Goal: Information Seeking & Learning: Learn about a topic

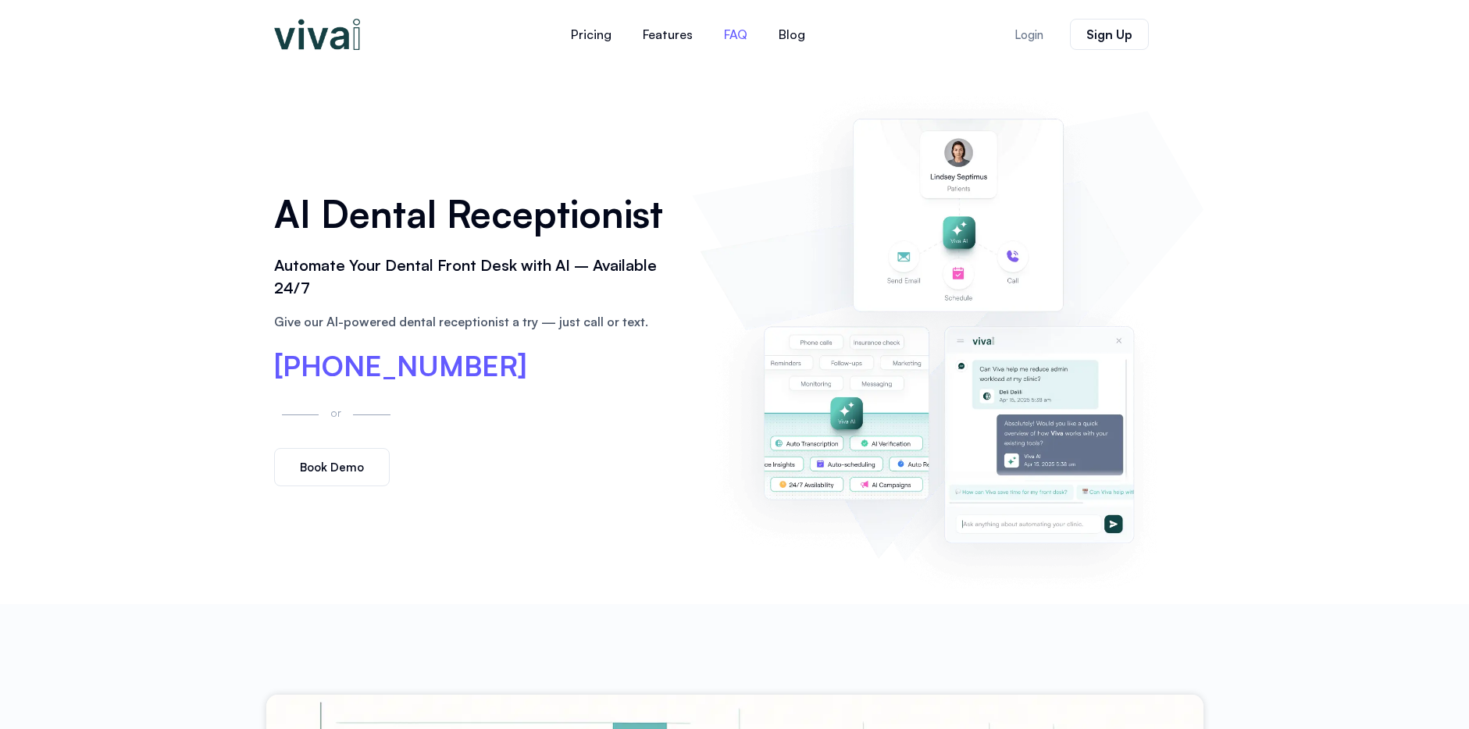
click at [739, 35] on link "FAQ" at bounding box center [735, 34] width 55 height 37
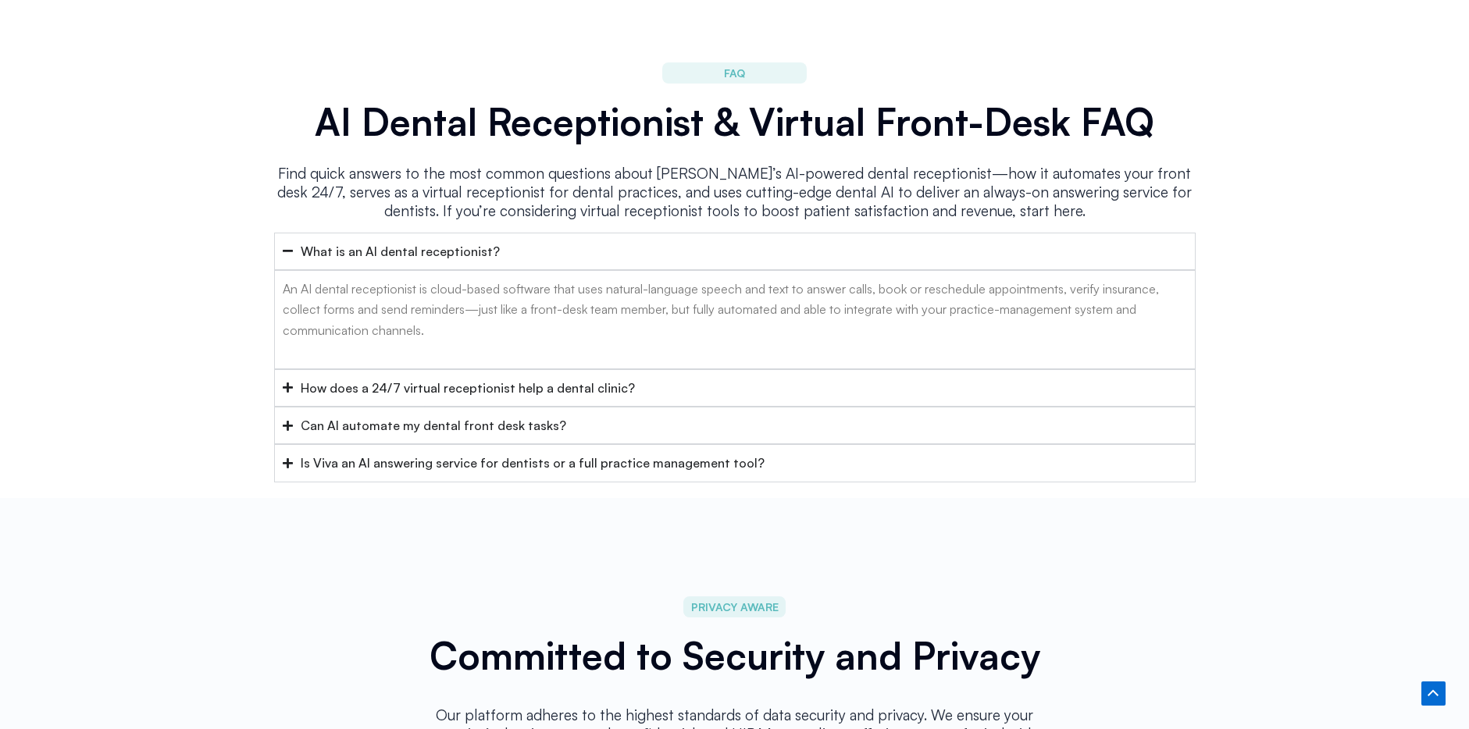
scroll to position [6232, 0]
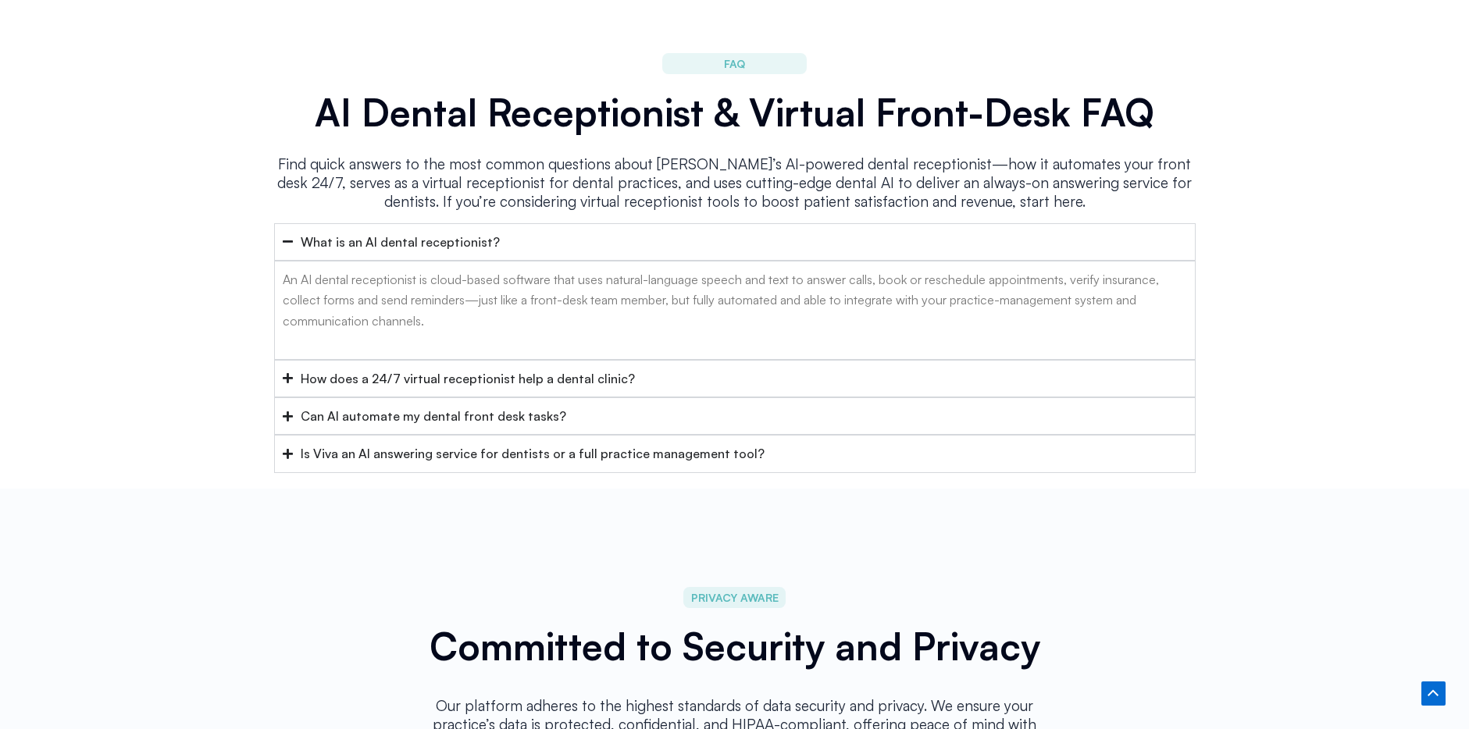
click at [456, 369] on div "How does a 24/7 virtual receptionist help a dental clinic?" at bounding box center [468, 379] width 334 height 20
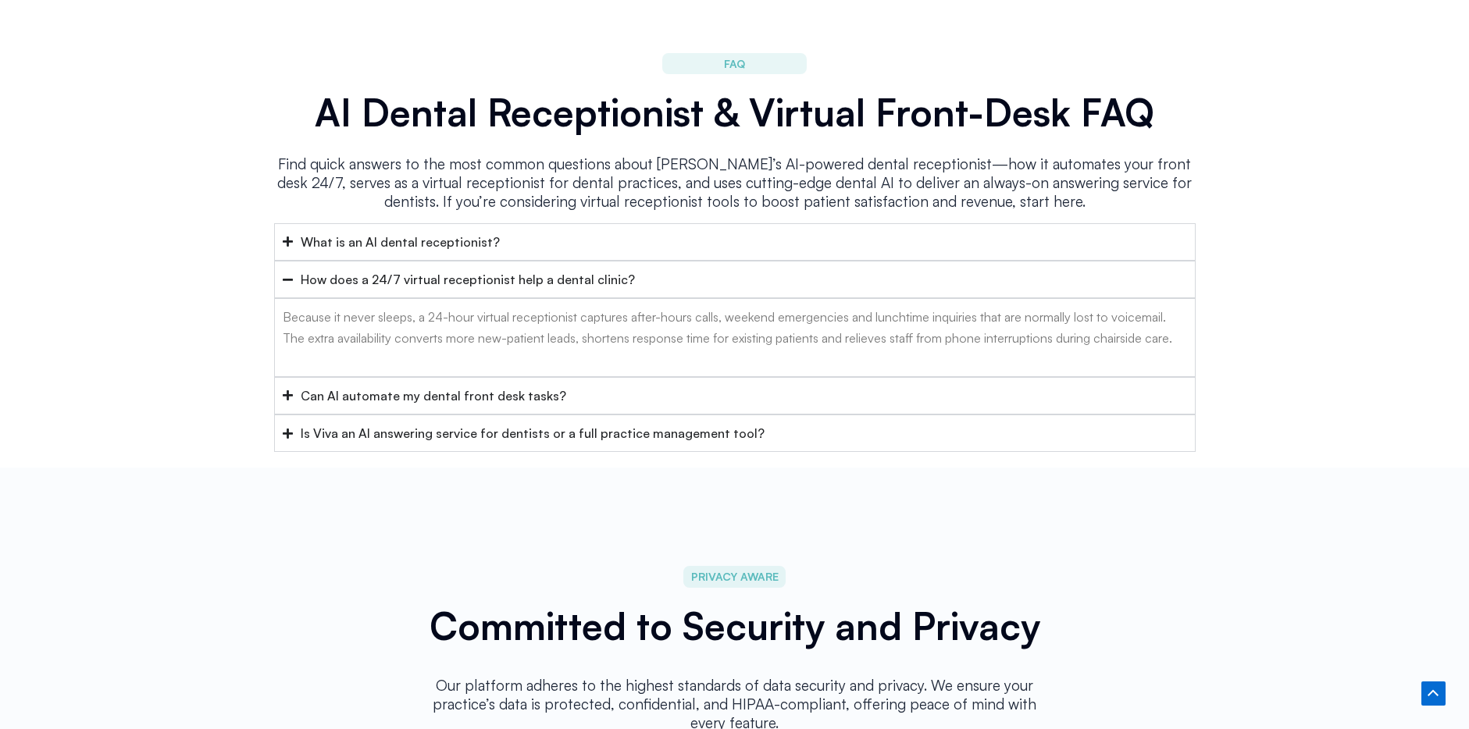
click at [327, 386] on div "Can AI automate my dental front desk tasks?" at bounding box center [433, 396] width 265 height 20
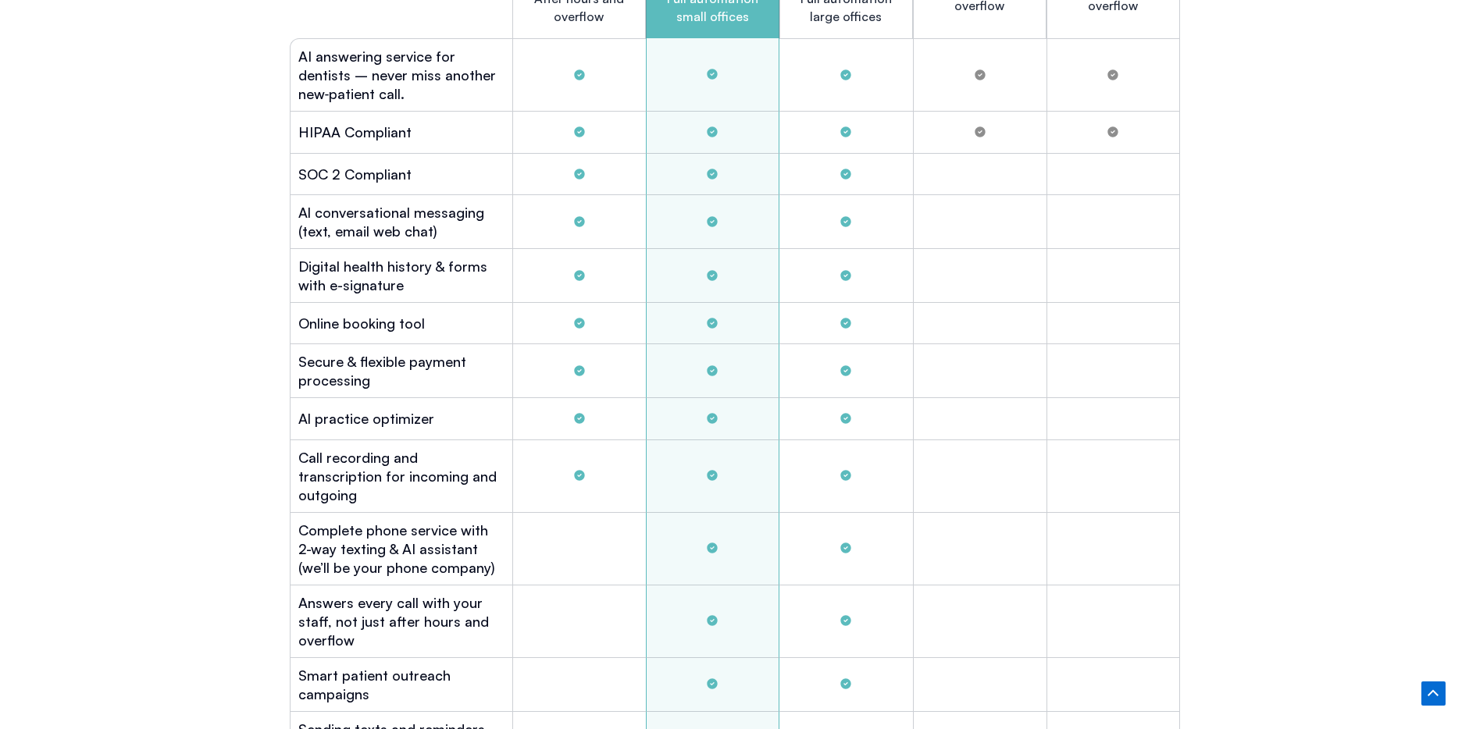
scroll to position [4440, 0]
drag, startPoint x: 351, startPoint y: 129, endPoint x: 450, endPoint y: 152, distance: 101.1
click at [450, 152] on div "Plans Gold $349 After hours and overflow Platinum $899 Full automation small of…" at bounding box center [735, 432] width 890 height 1084
drag, startPoint x: 429, startPoint y: 179, endPoint x: 403, endPoint y: 176, distance: 26.7
click at [403, 176] on div "SOC 2 Compliant" at bounding box center [401, 175] width 223 height 41
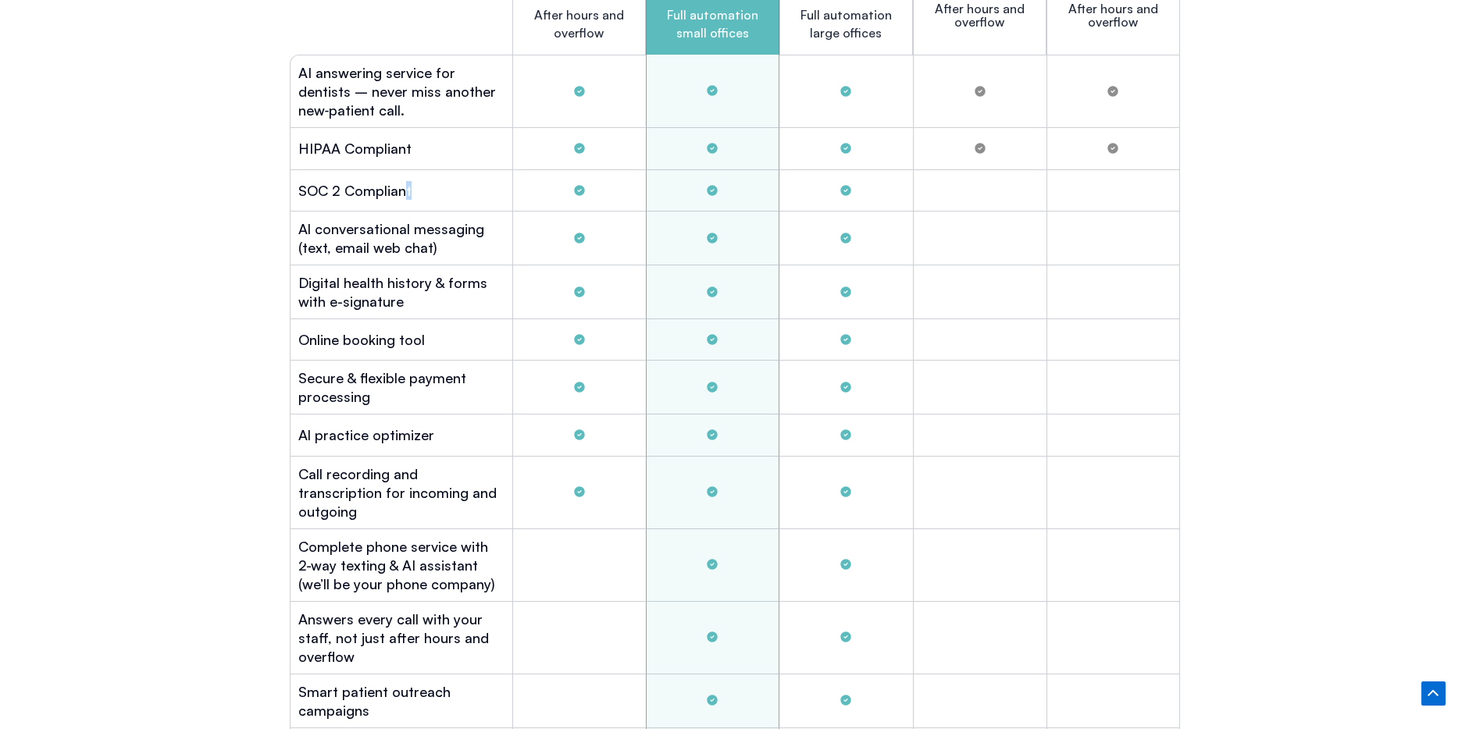
scroll to position [4432, 0]
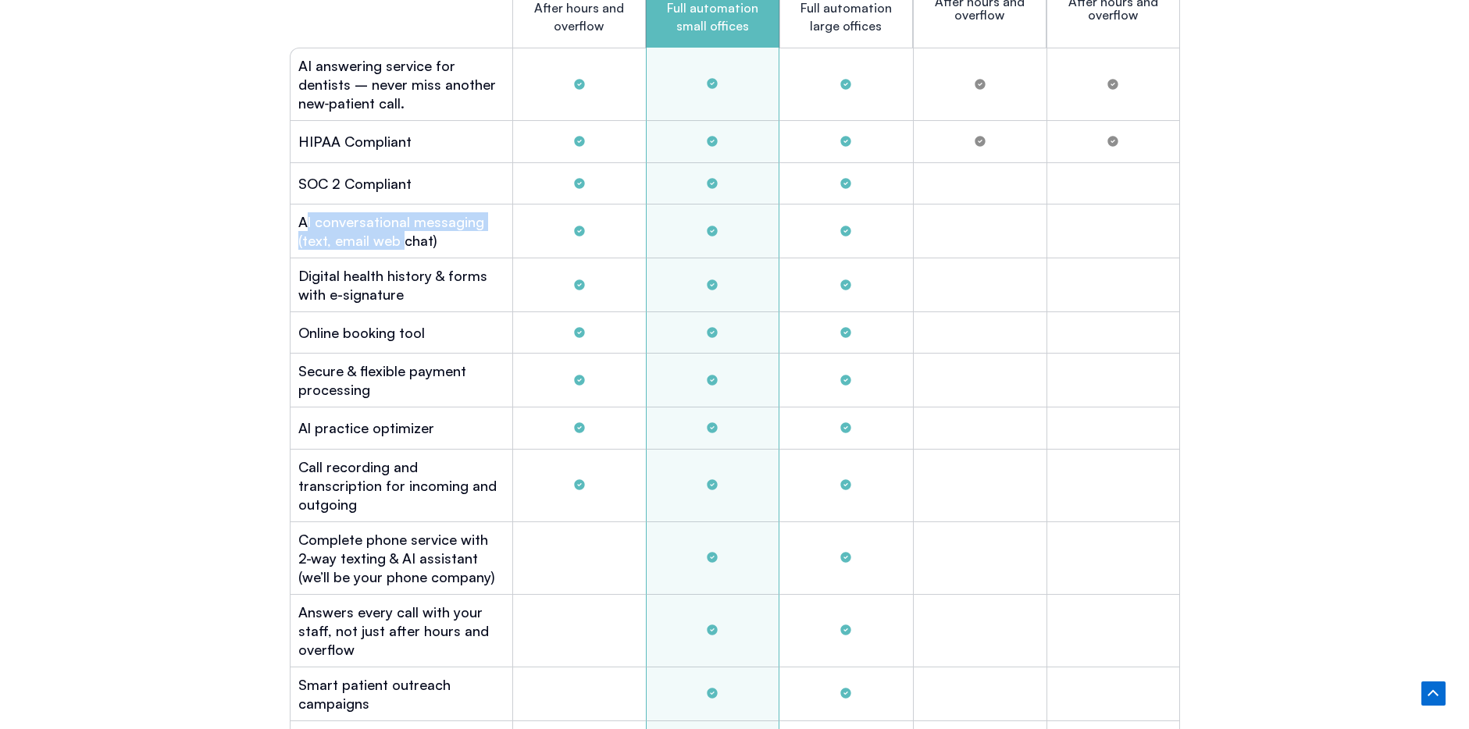
drag, startPoint x: 347, startPoint y: 221, endPoint x: 401, endPoint y: 233, distance: 54.5
click at [401, 233] on h2 "Al conversational messaging (text, email web chat)" at bounding box center [401, 230] width 206 height 37
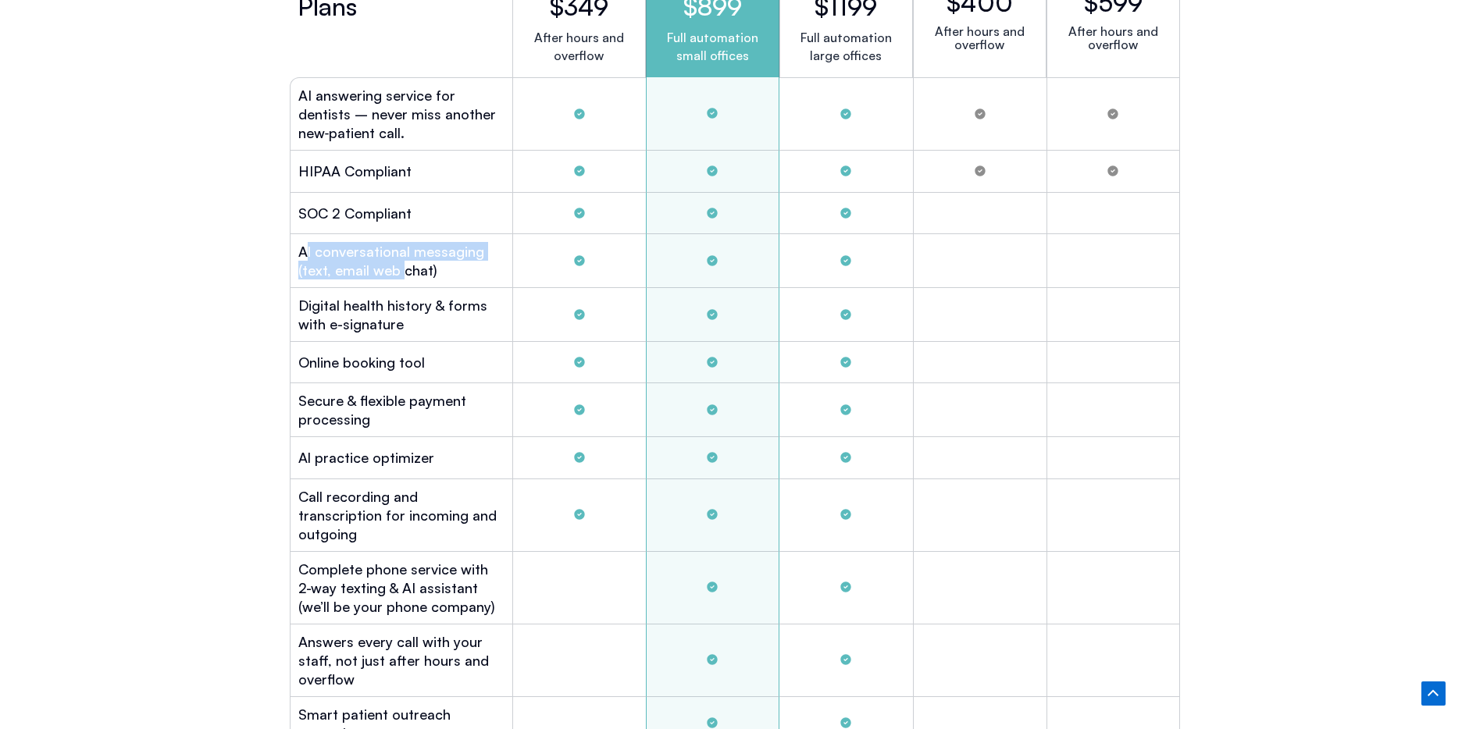
scroll to position [4398, 0]
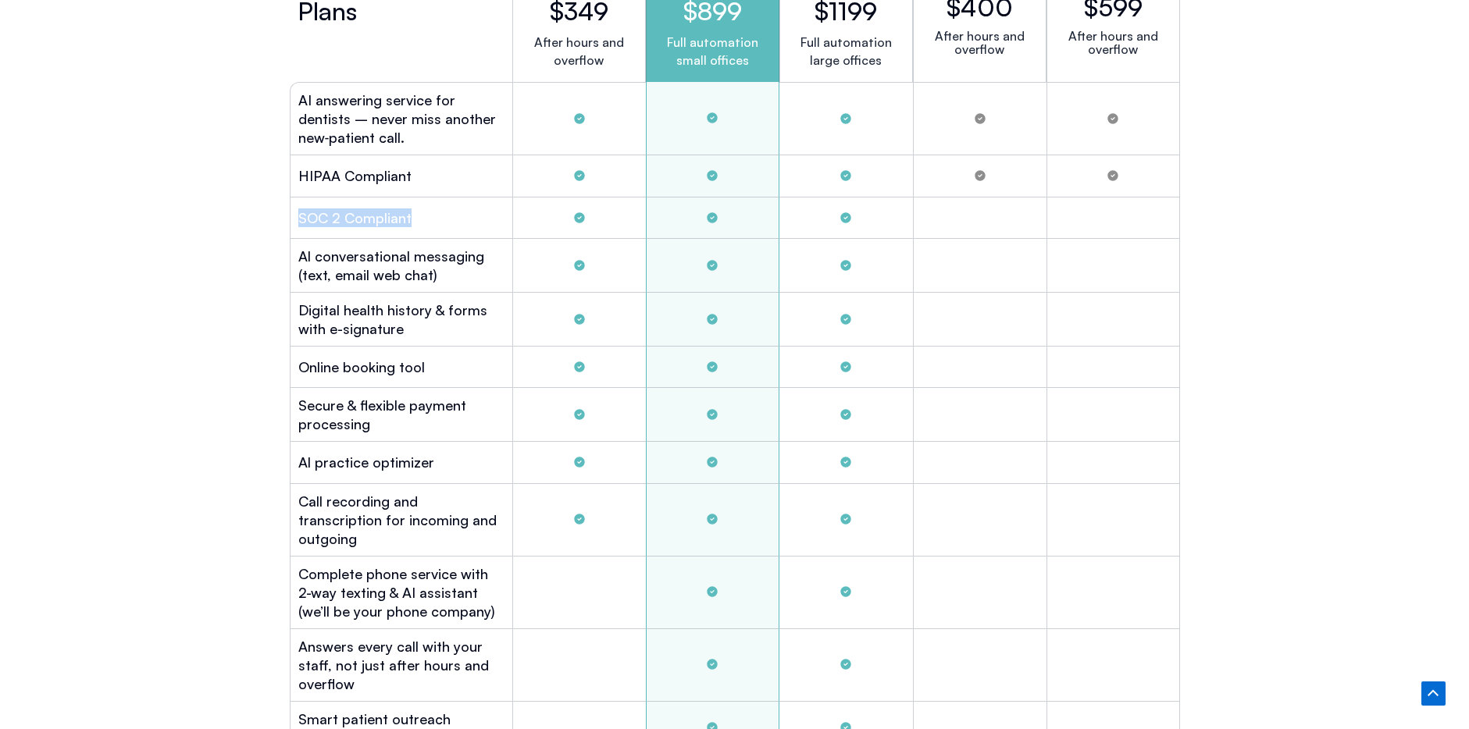
drag, startPoint x: 298, startPoint y: 209, endPoint x: 419, endPoint y: 216, distance: 121.2
click at [419, 216] on div "SOC 2 Compliant" at bounding box center [401, 218] width 223 height 41
copy h2 "SOC 2 Compliant"
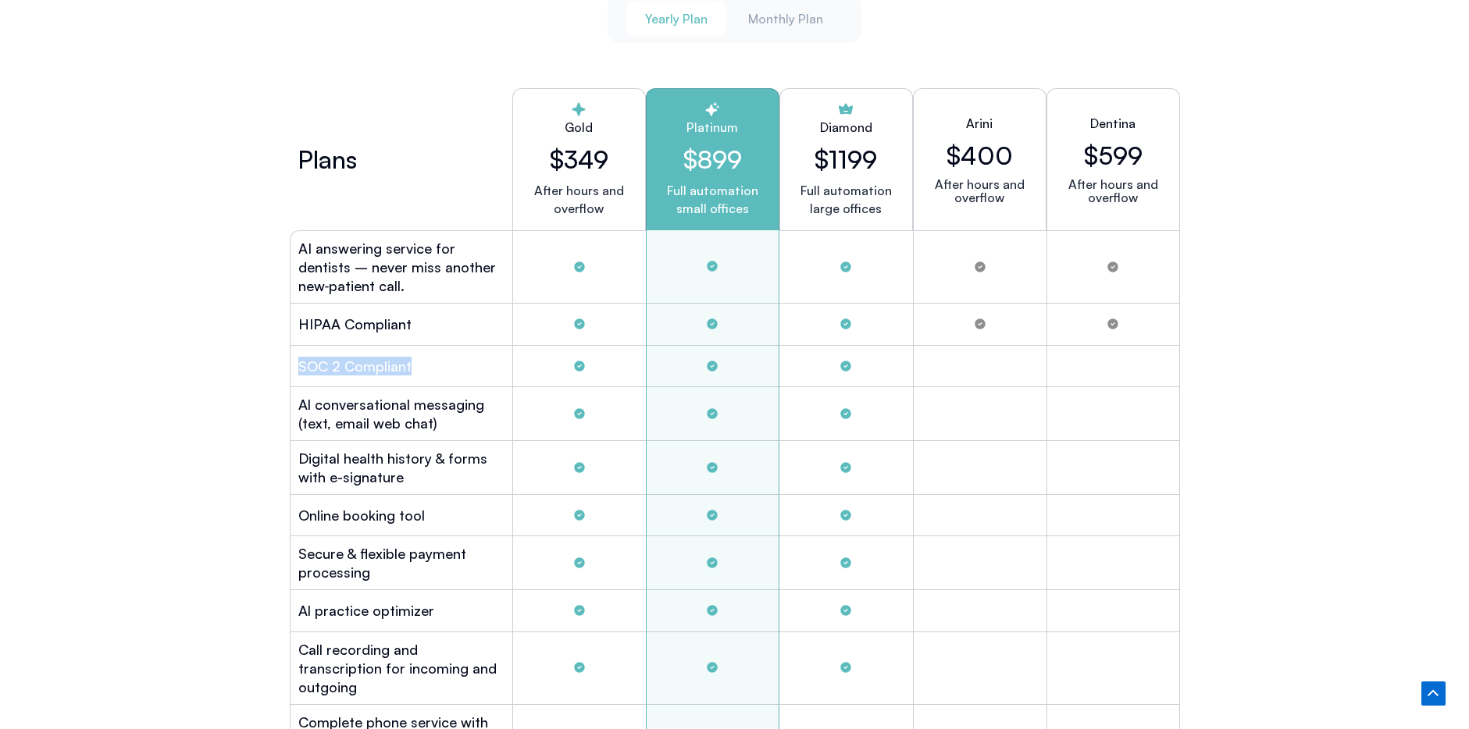
scroll to position [4249, 0]
drag, startPoint x: 978, startPoint y: 322, endPoint x: 1002, endPoint y: 319, distance: 25.3
click at [1002, 319] on div "Tabs. Open items with Enter or Space, close with Escape and navigate using the …" at bounding box center [980, 324] width 134 height 41
drag, startPoint x: 982, startPoint y: 318, endPoint x: 978, endPoint y: 288, distance: 29.9
click at [978, 288] on div "Plans Gold $349 After hours and overflow Platinum $899 Full automation small of…" at bounding box center [735, 623] width 890 height 1084
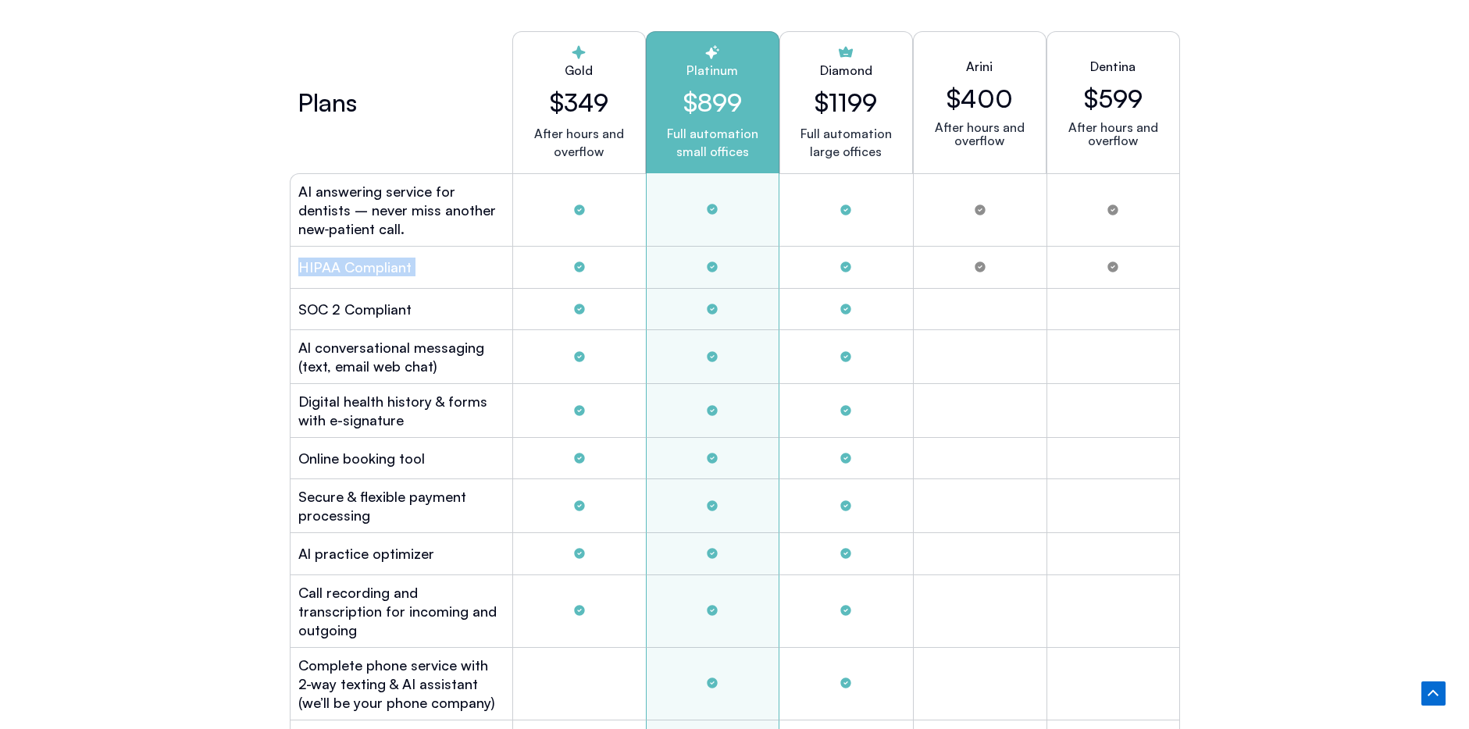
scroll to position [4307, 0]
click at [985, 64] on h2 "Arini" at bounding box center [979, 65] width 27 height 19
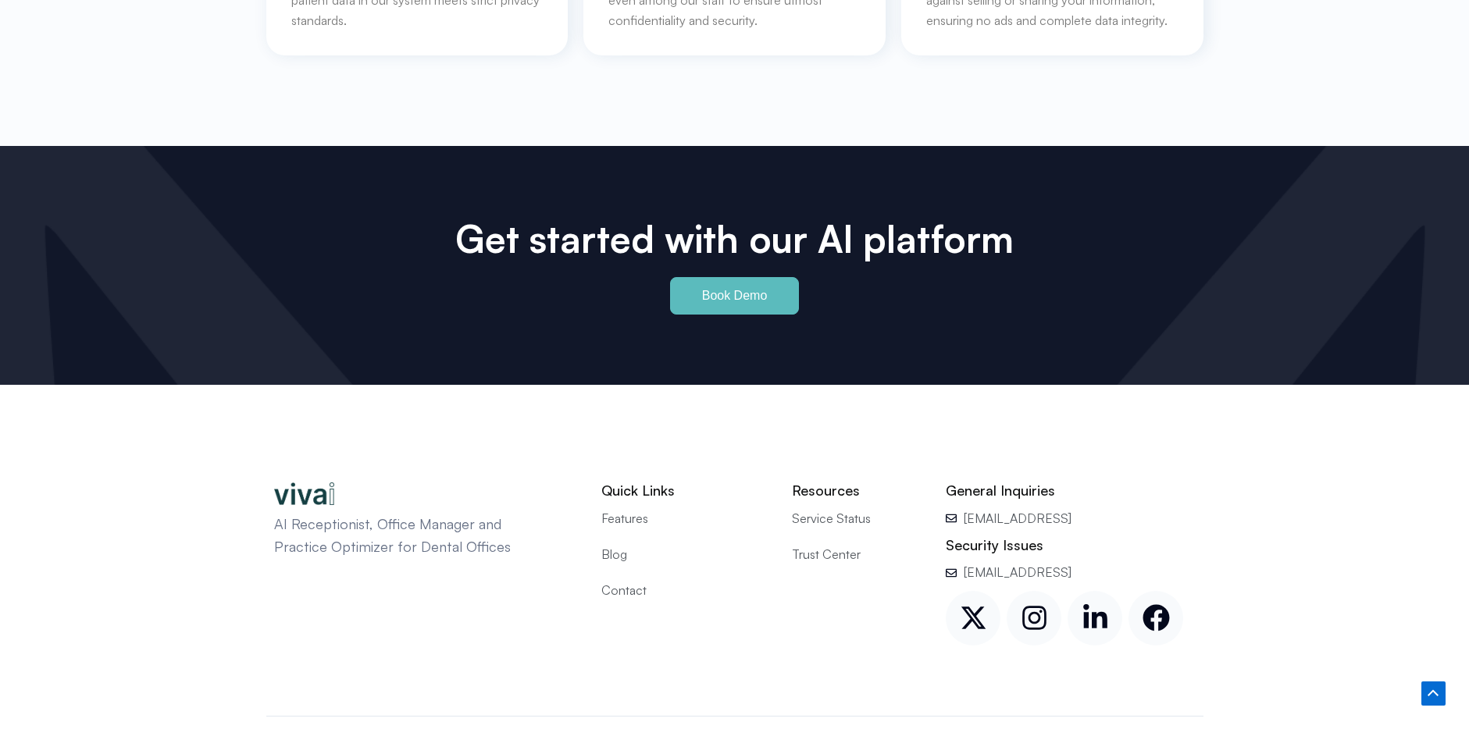
scroll to position [7244, 0]
